Goal: Task Accomplishment & Management: Complete application form

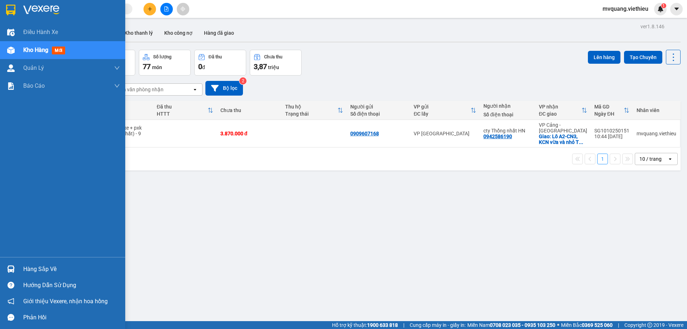
click at [43, 266] on div "Hàng sắp về" at bounding box center [71, 269] width 97 height 11
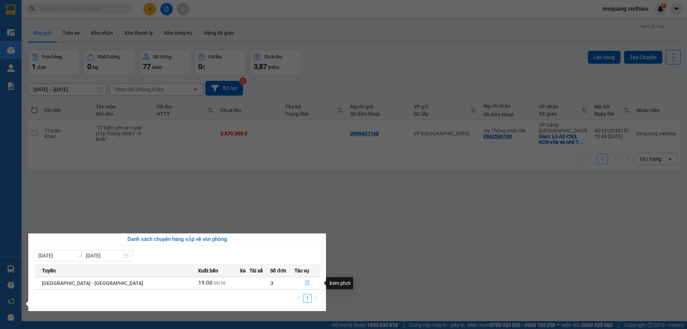
click at [305, 283] on icon "file-done" at bounding box center [307, 282] width 5 height 5
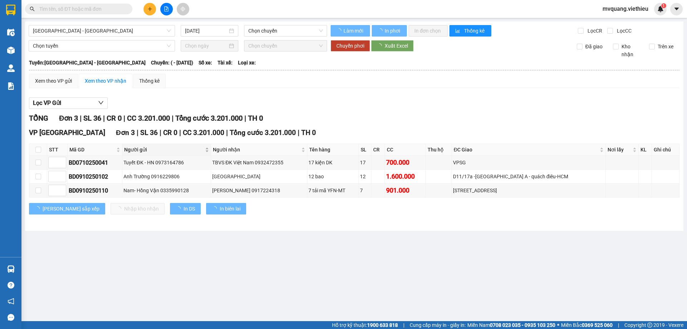
type input "[DATE]"
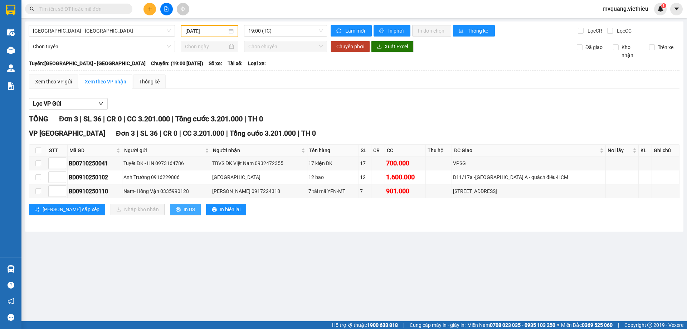
click at [184, 209] on span "In DS" at bounding box center [189, 209] width 11 height 8
click at [184, 208] on span "In DS" at bounding box center [189, 209] width 11 height 8
click at [220, 211] on span "In biên lai" at bounding box center [230, 209] width 21 height 8
drag, startPoint x: 69, startPoint y: 164, endPoint x: 111, endPoint y: 167, distance: 42.7
click at [111, 167] on div "BD0710250041" at bounding box center [95, 163] width 52 height 9
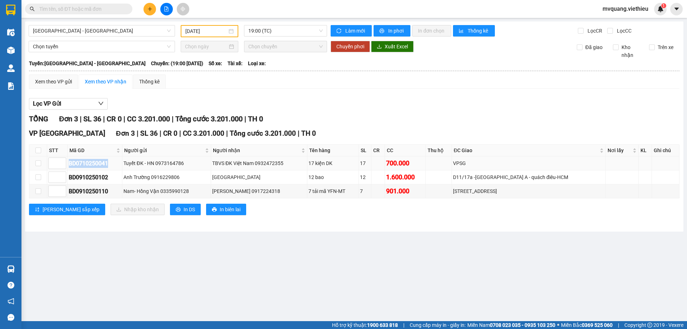
copy div "BD0710250041"
click at [105, 5] on span at bounding box center [78, 9] width 107 height 11
paste input "BD0710250041"
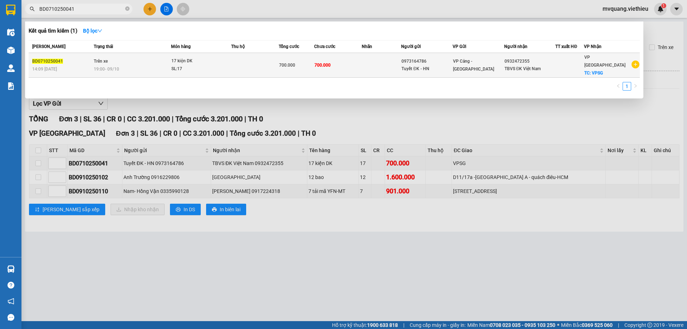
type input "BD0710250041"
click at [159, 56] on td "Trên xe 19:00 [DATE]" at bounding box center [131, 65] width 79 height 25
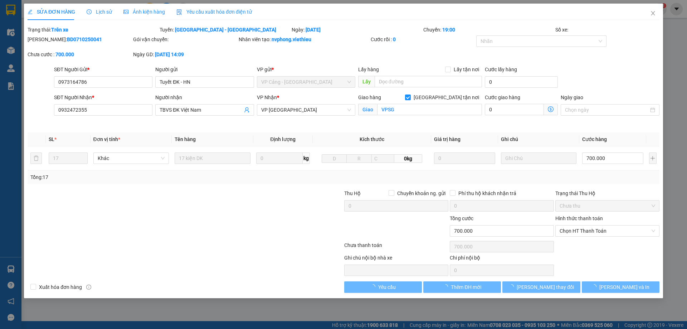
type input "0973164786"
type input "Tuyết ĐK - HN"
type input "0932472355"
type input "TBVS ĐK Việt Nam"
checkbox input "true"
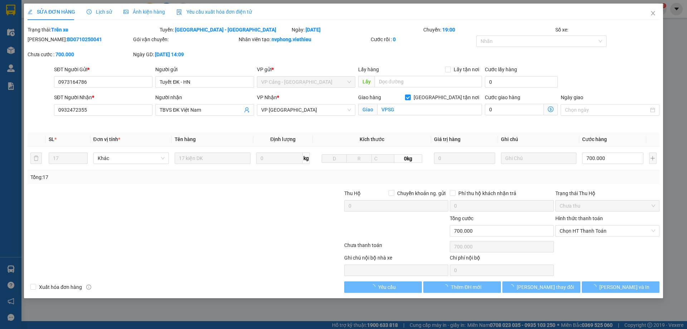
type input "VPSG"
type input "0"
type input "700.000"
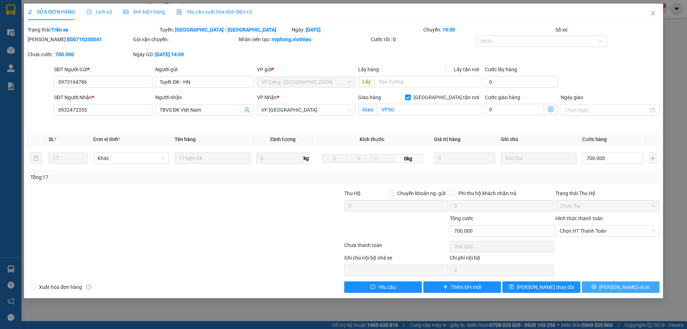
click at [621, 288] on span "[PERSON_NAME] và In" at bounding box center [625, 287] width 50 height 8
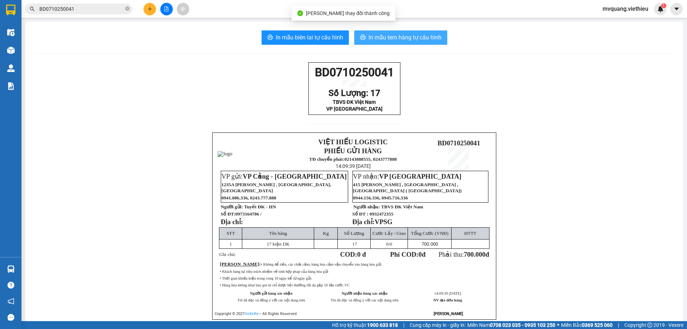
click at [377, 38] on span "In mẫu tem hàng tự cấu hình" at bounding box center [405, 37] width 73 height 9
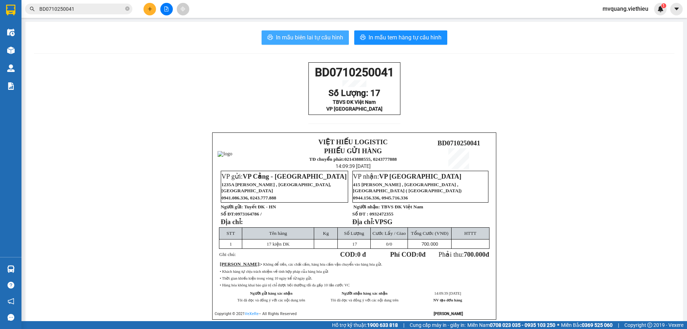
click at [326, 39] on span "In mẫu biên lai tự cấu hình" at bounding box center [309, 37] width 67 height 9
